Goal: Transaction & Acquisition: Obtain resource

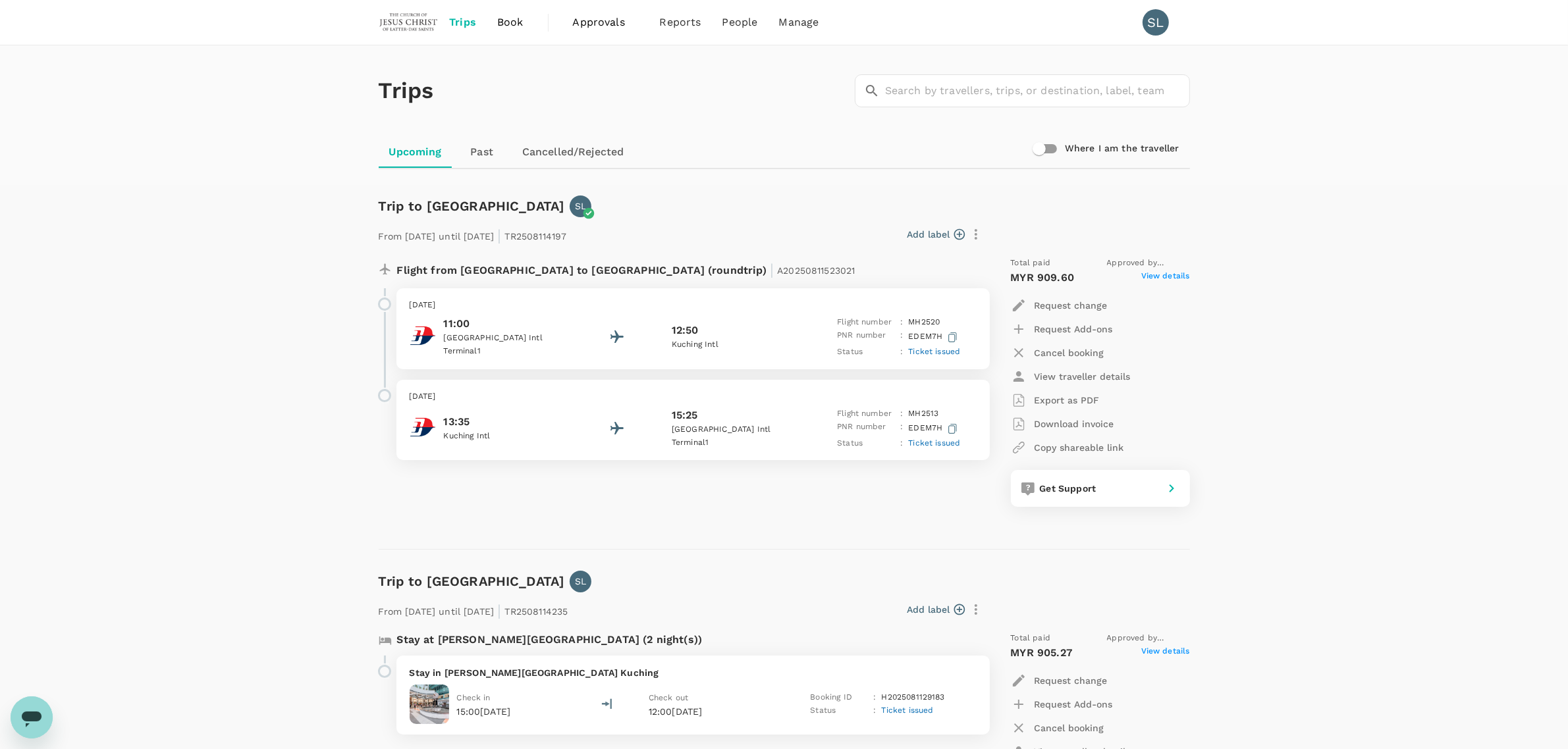
click at [537, 162] on link "Cancelled/Rejected" at bounding box center [573, 151] width 123 height 31
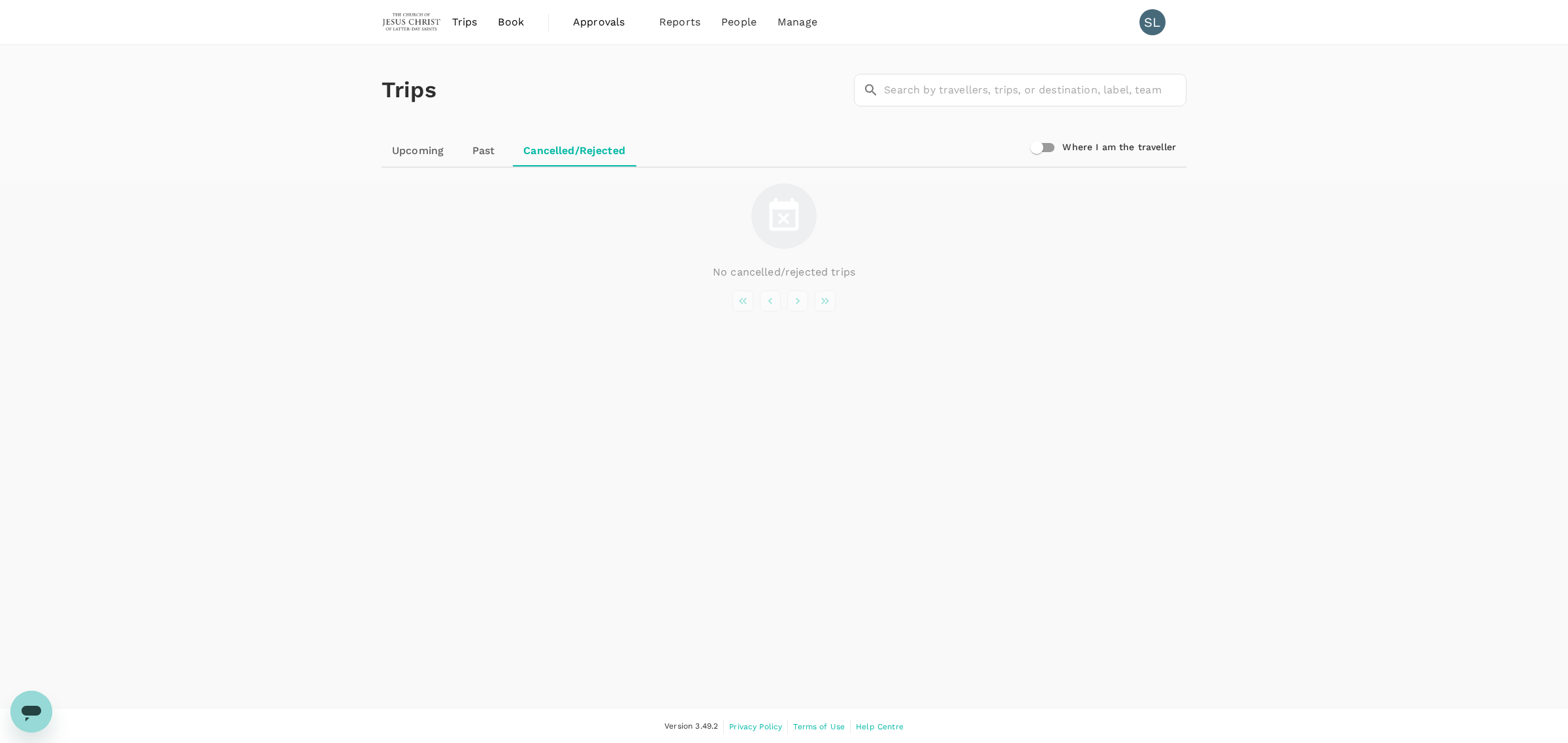
click at [477, 154] on link "Past" at bounding box center [483, 150] width 59 height 31
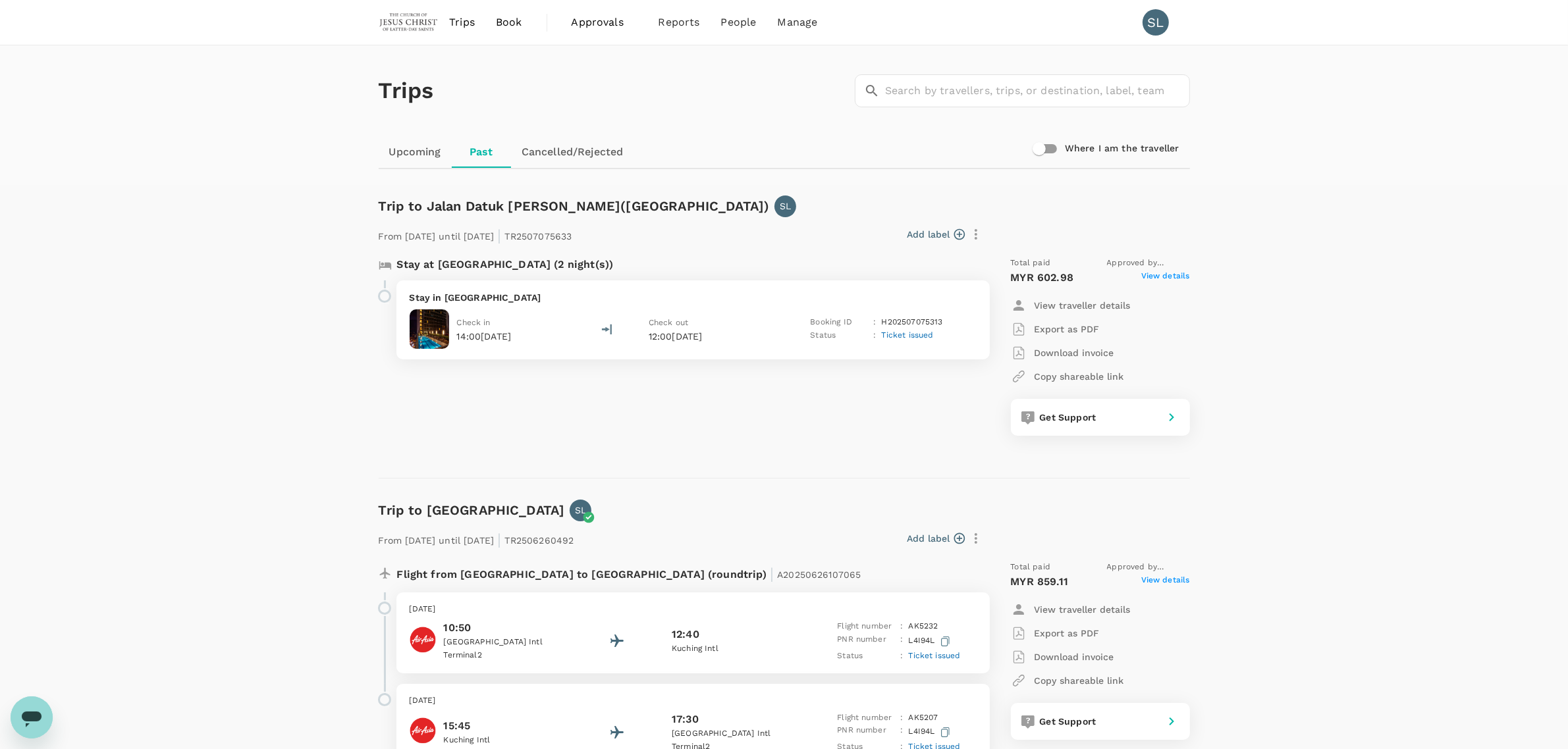
click at [1068, 347] on p "Download invoice" at bounding box center [1074, 353] width 79 height 13
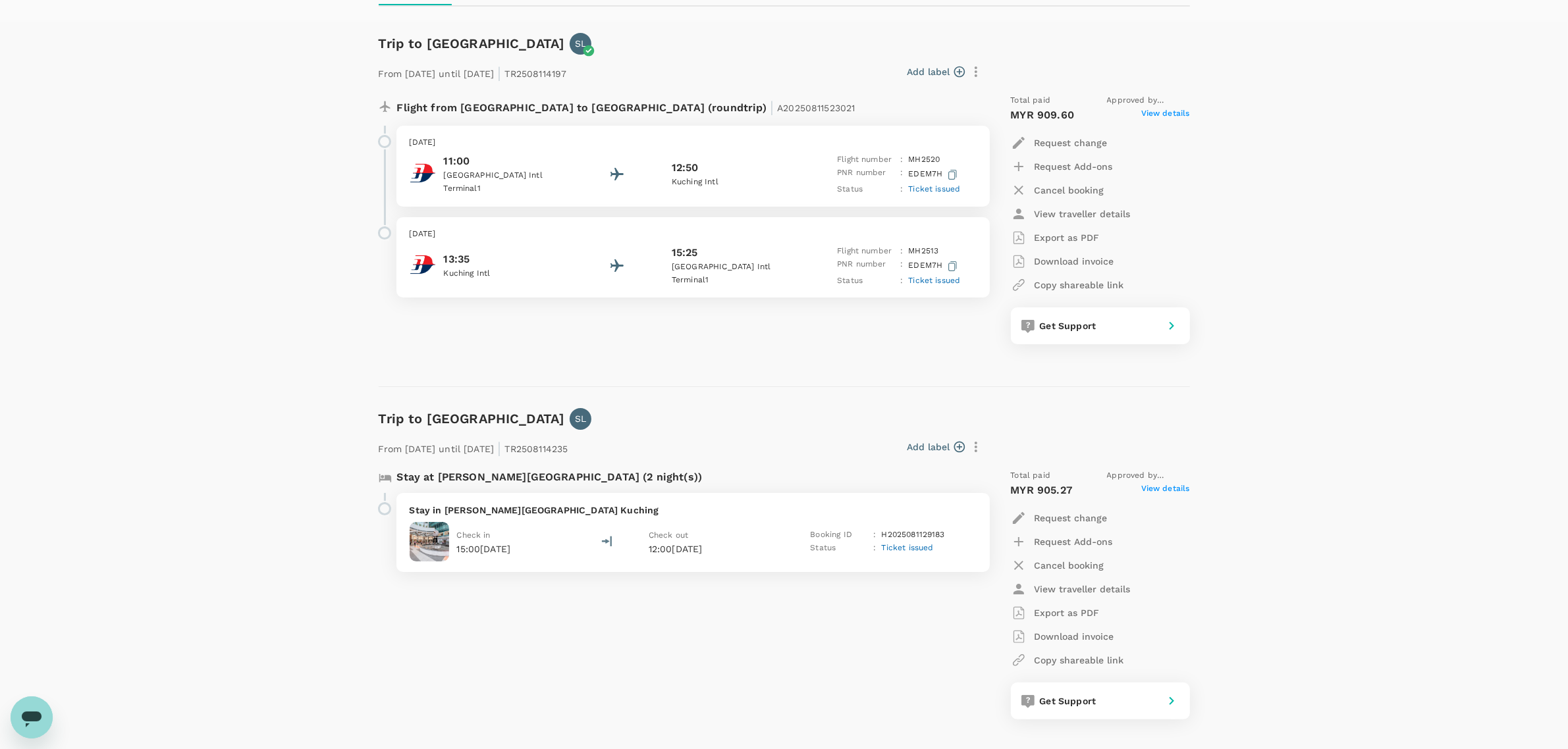
scroll to position [164, 0]
click at [1081, 634] on p "Download invoice" at bounding box center [1074, 635] width 79 height 13
click at [1083, 258] on p "Download invoice" at bounding box center [1074, 260] width 79 height 13
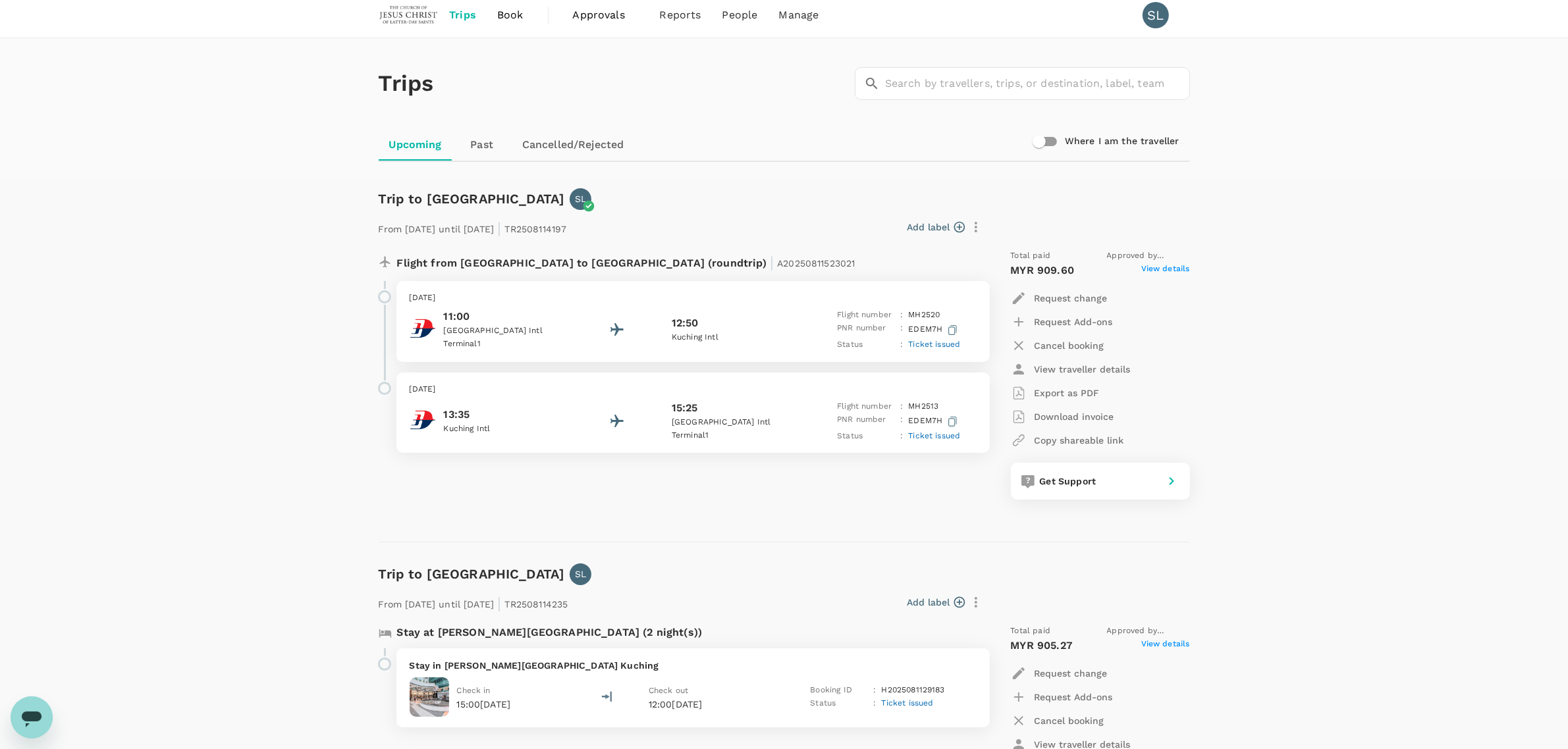
scroll to position [0, 0]
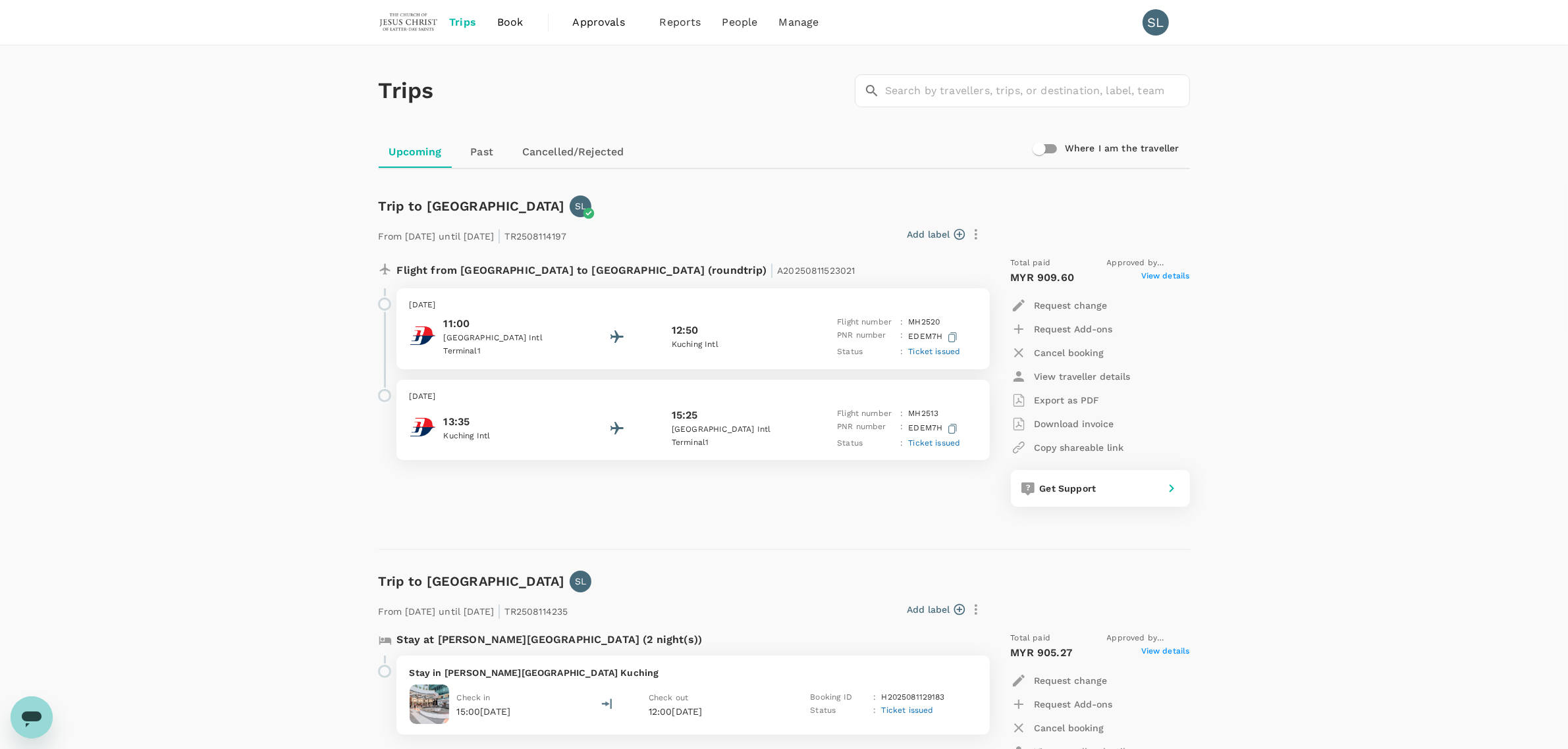
click at [1083, 399] on p "Export as PDF" at bounding box center [1066, 400] width 65 height 13
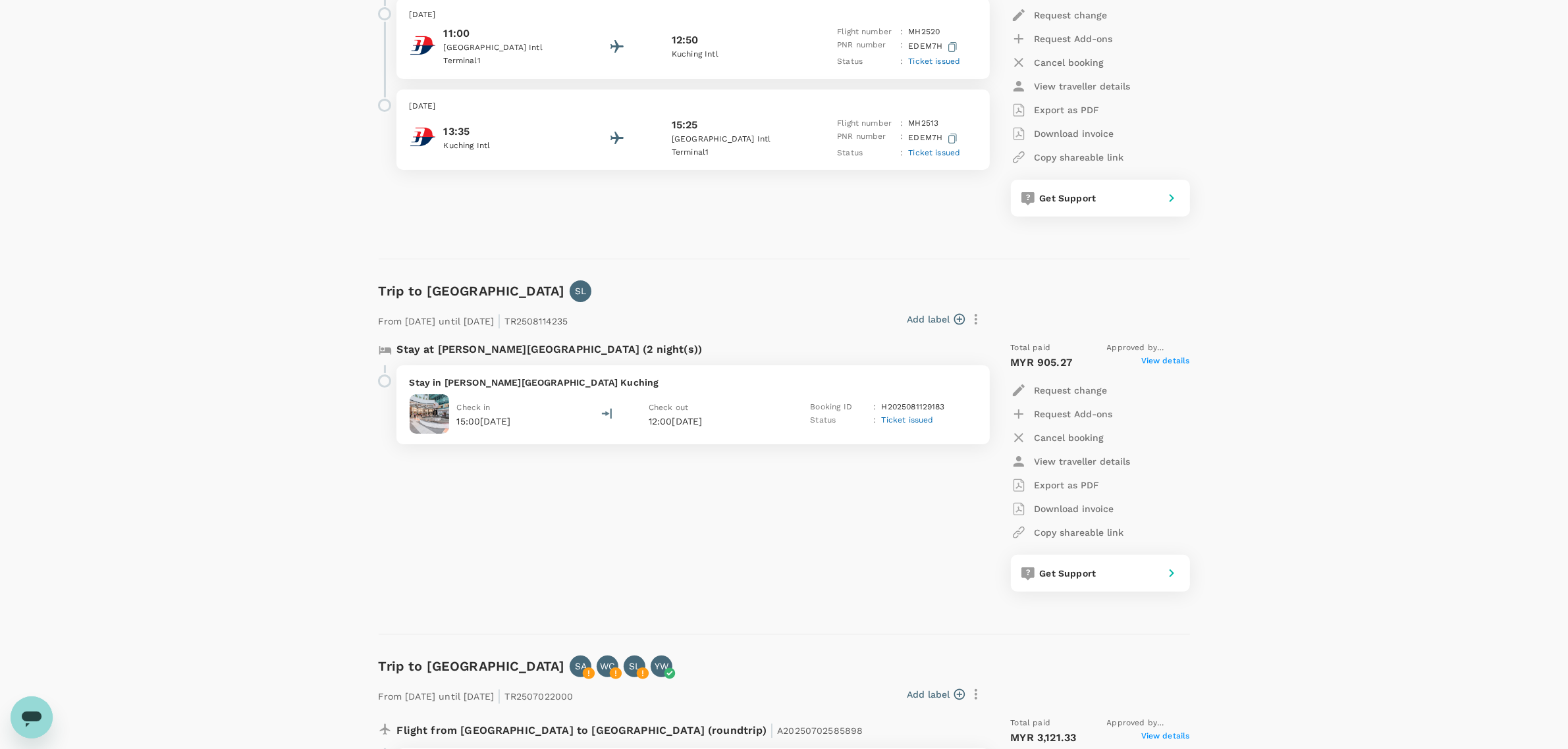
scroll to position [330, 0]
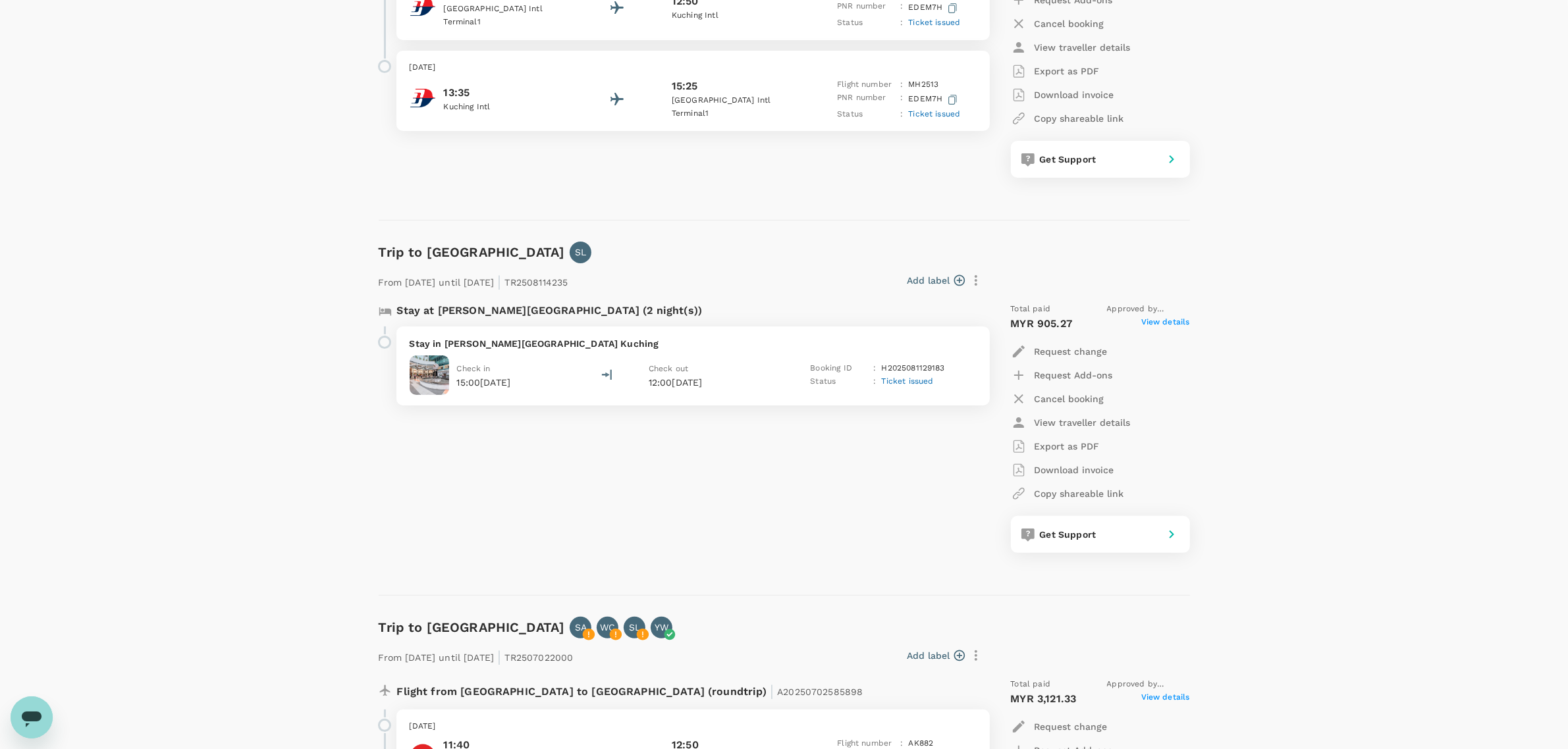
click at [1058, 447] on p "Export as PDF" at bounding box center [1066, 447] width 65 height 13
